Goal: Transaction & Acquisition: Purchase product/service

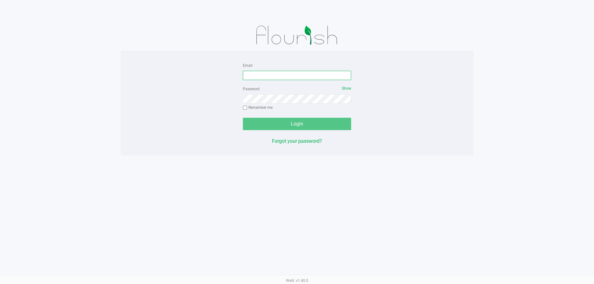
click at [258, 71] on input "Email" at bounding box center [297, 75] width 108 height 9
type input "MAANDERSON@LIVEPARALLEL.COM"
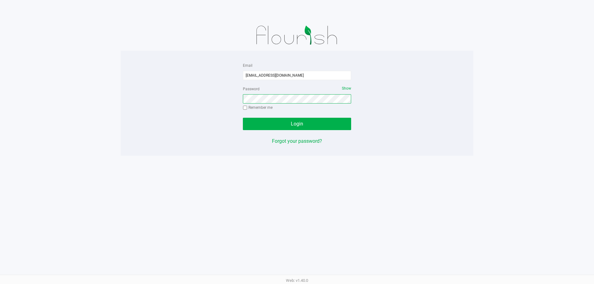
click at [243, 118] on button "Login" at bounding box center [297, 124] width 108 height 12
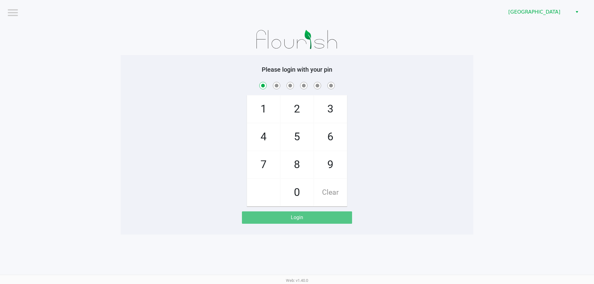
checkbox input "true"
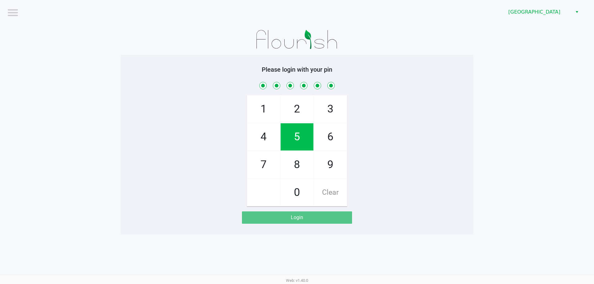
checkbox input "true"
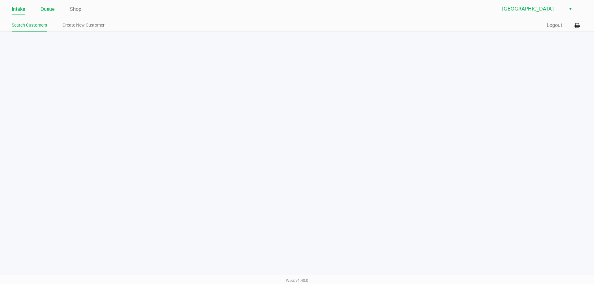
click at [45, 11] on link "Queue" at bounding box center [48, 9] width 14 height 9
click at [53, 26] on link "Pickups" at bounding box center [49, 25] width 15 height 8
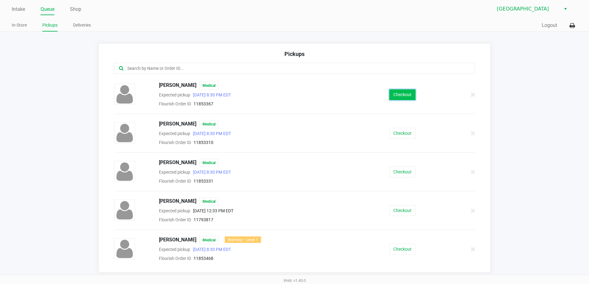
click at [391, 93] on button "Checkout" at bounding box center [402, 94] width 26 height 11
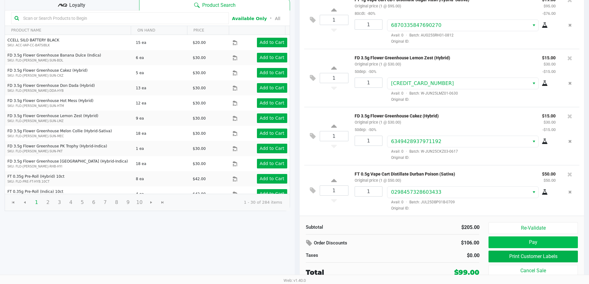
scroll to position [2, 0]
click at [494, 240] on button "Pay" at bounding box center [533, 243] width 89 height 12
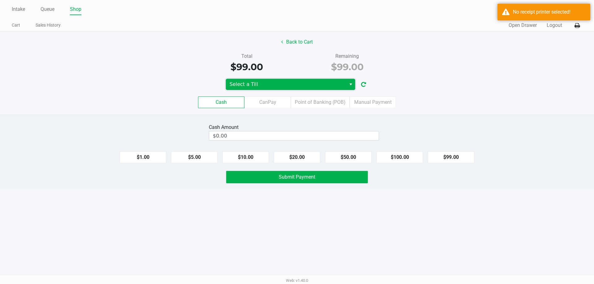
click at [285, 89] on span "Select a Till" at bounding box center [286, 84] width 120 height 11
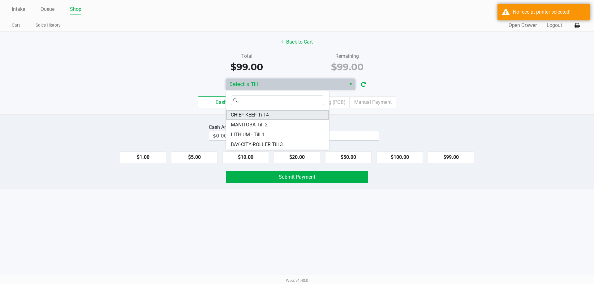
click at [271, 112] on li "CHIEF-KEEF Till 4" at bounding box center [277, 115] width 103 height 10
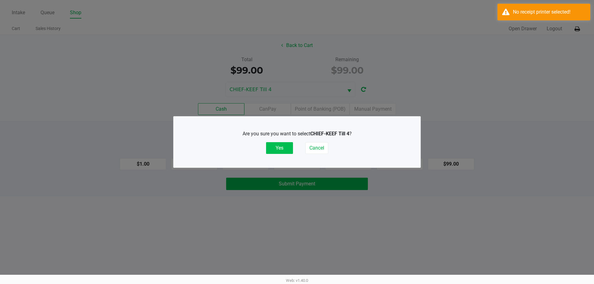
click at [284, 145] on button "Yes" at bounding box center [279, 148] width 27 height 12
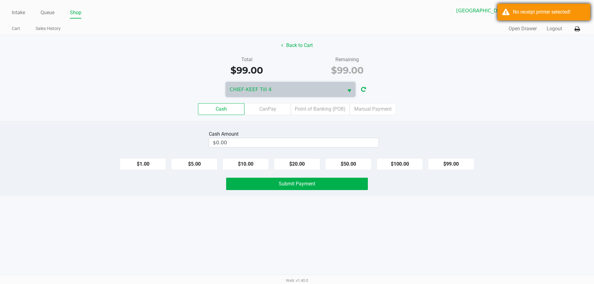
click at [501, 14] on div "No receipt printer selected!" at bounding box center [543, 12] width 93 height 17
